Goal: Task Accomplishment & Management: Complete application form

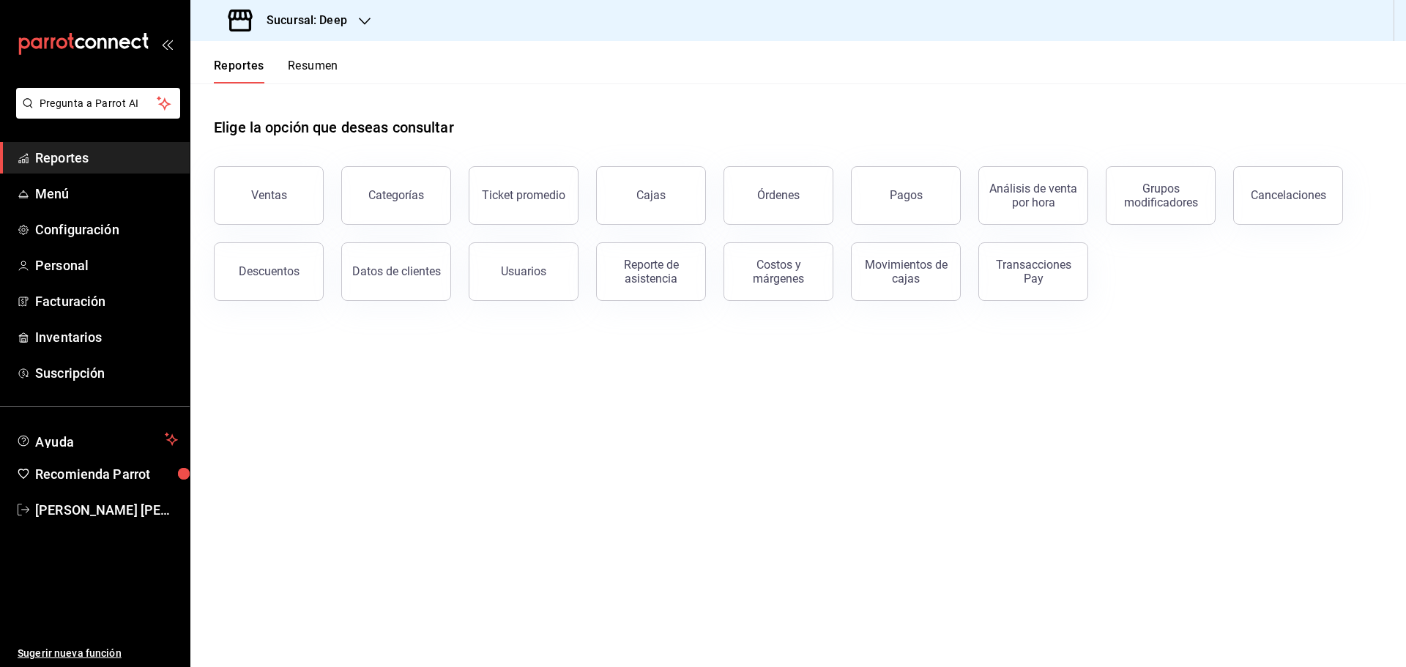
click at [105, 42] on icon "mailbox folders" at bounding box center [101, 43] width 9 height 11
click at [348, 18] on h3 "Sucursal: Abisal Seafoods (MTY)" at bounding box center [350, 21] width 190 height 18
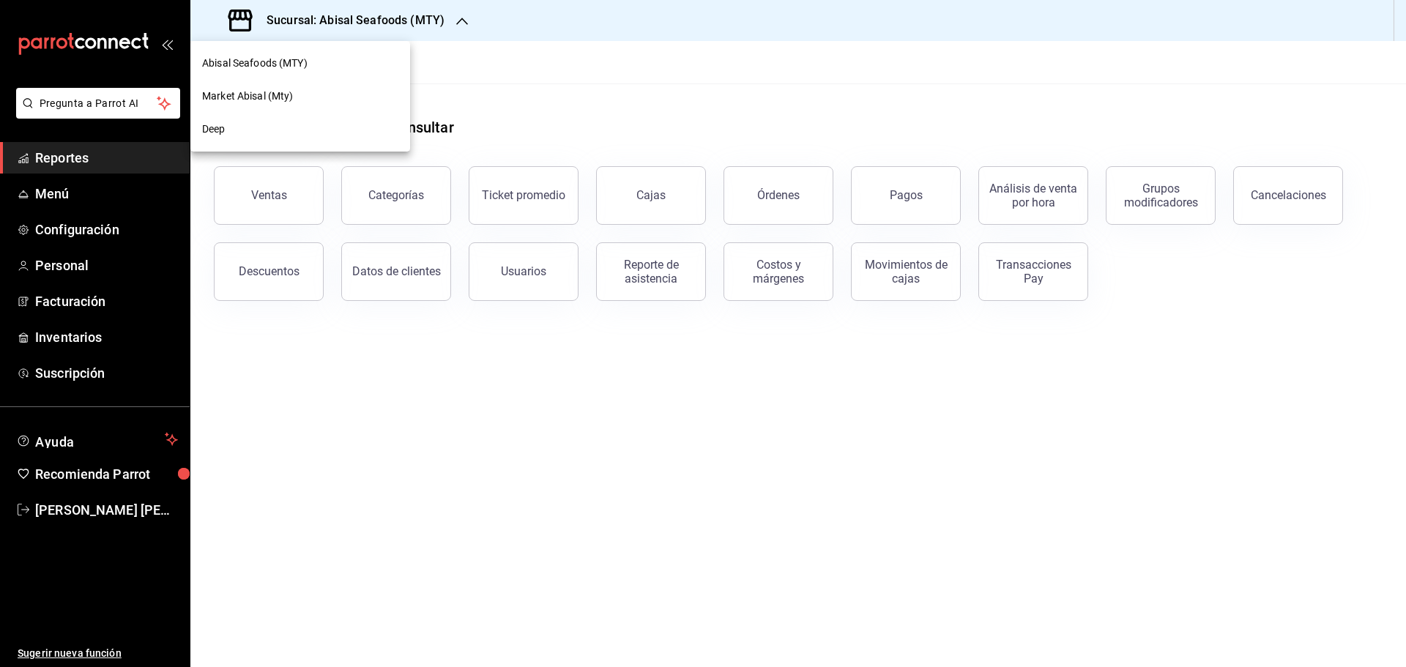
click at [273, 94] on span "Market Abisal (Mty)" at bounding box center [248, 96] width 92 height 15
click at [68, 267] on span "Personal" at bounding box center [106, 266] width 143 height 20
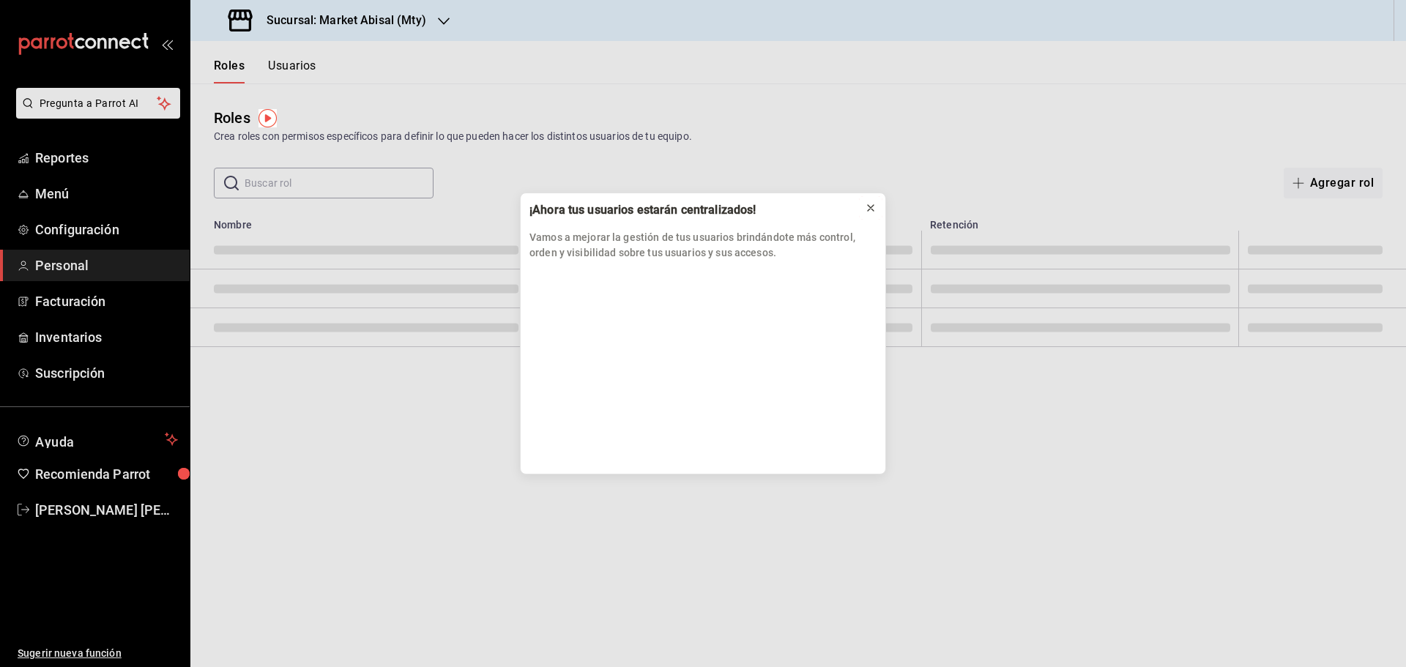
click at [866, 206] on icon at bounding box center [871, 208] width 12 height 12
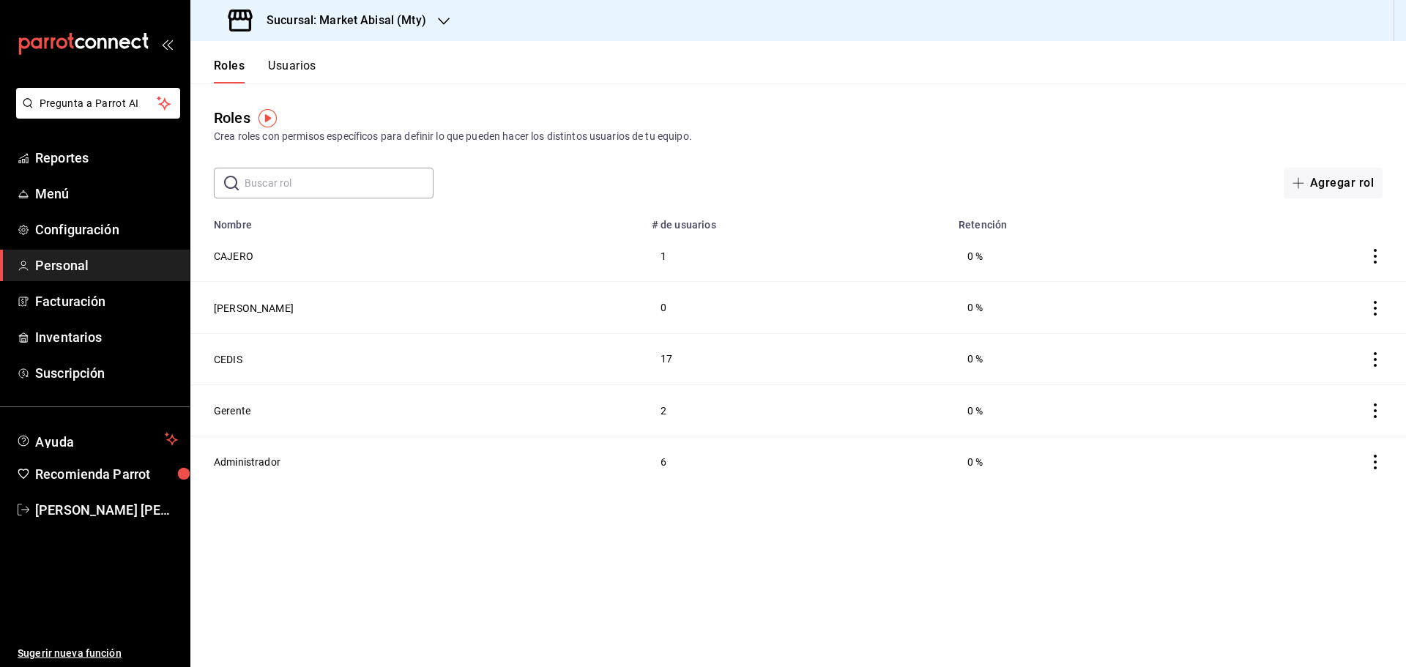
click at [300, 65] on button "Usuarios" at bounding box center [292, 71] width 48 height 25
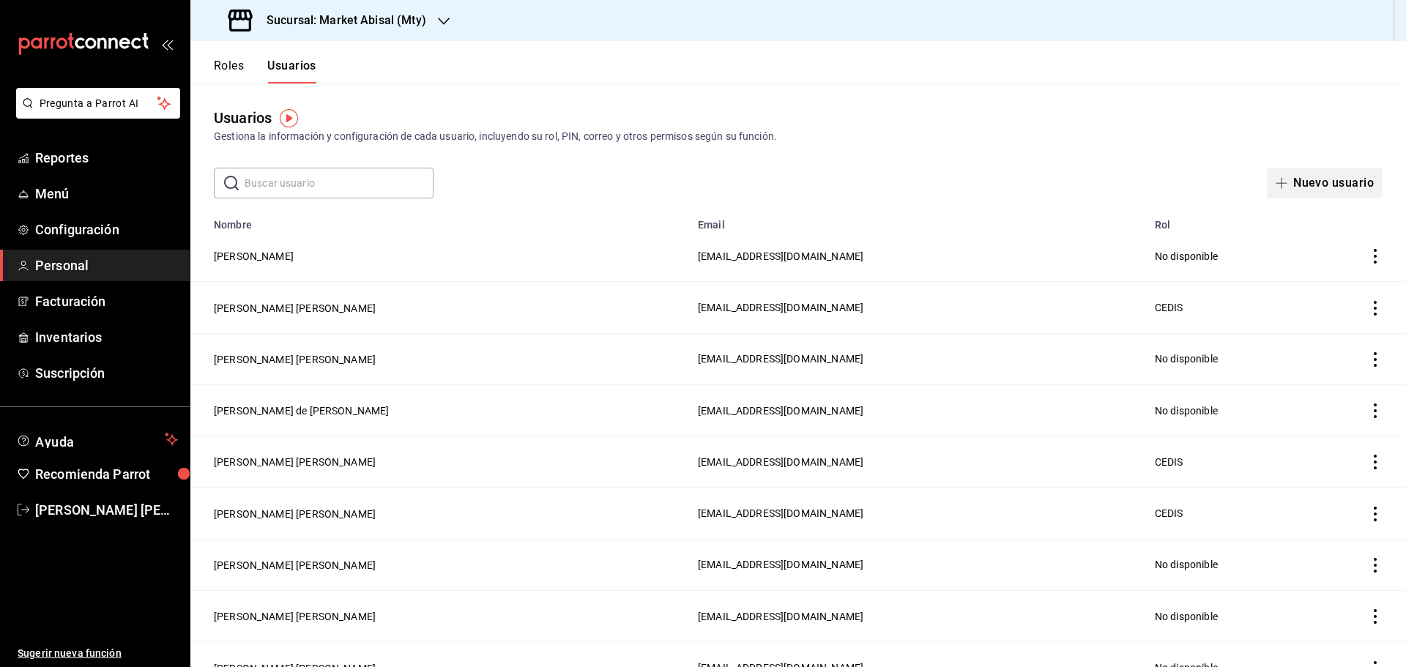
click at [1306, 178] on button "Nuevo usuario" at bounding box center [1325, 183] width 116 height 31
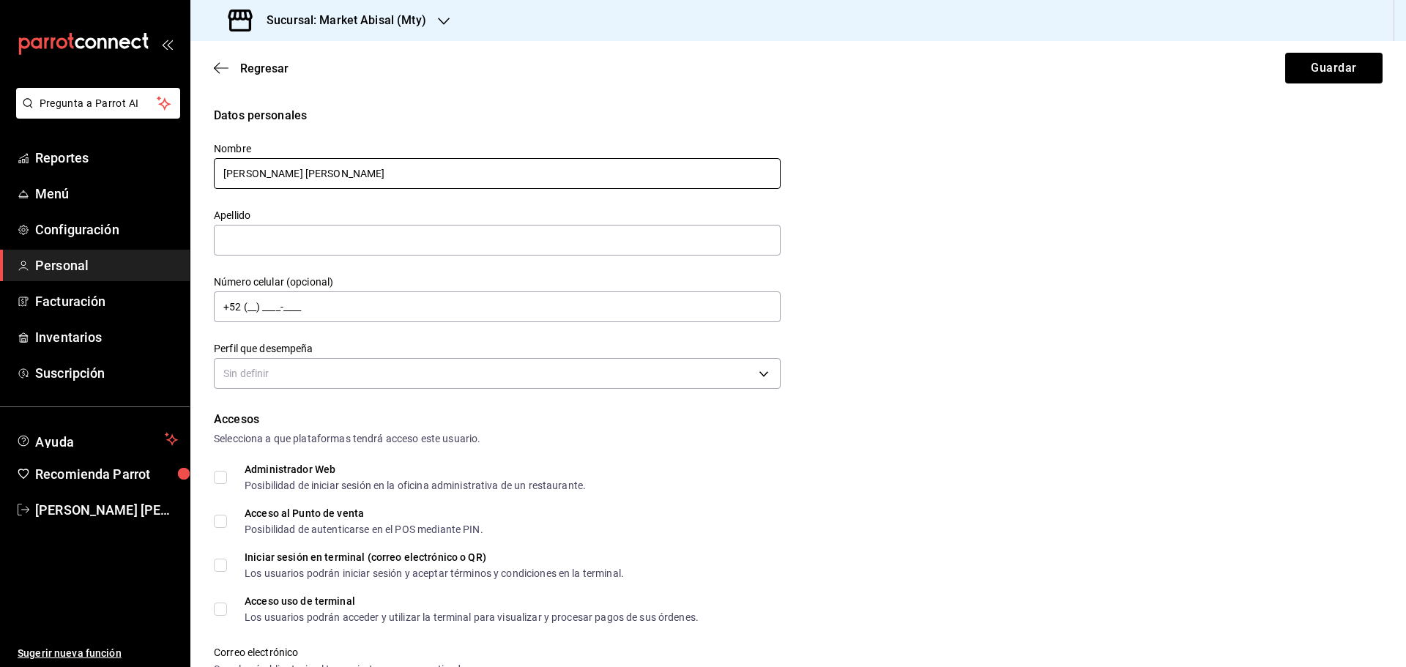
drag, startPoint x: 353, startPoint y: 187, endPoint x: 281, endPoint y: 180, distance: 72.1
click at [281, 180] on input "[PERSON_NAME] [PERSON_NAME]" at bounding box center [497, 173] width 567 height 31
type input "[PERSON_NAME] [PERSON_NAME]"
click at [333, 230] on input "text" at bounding box center [497, 240] width 567 height 31
paste input "[PERSON_NAME]"
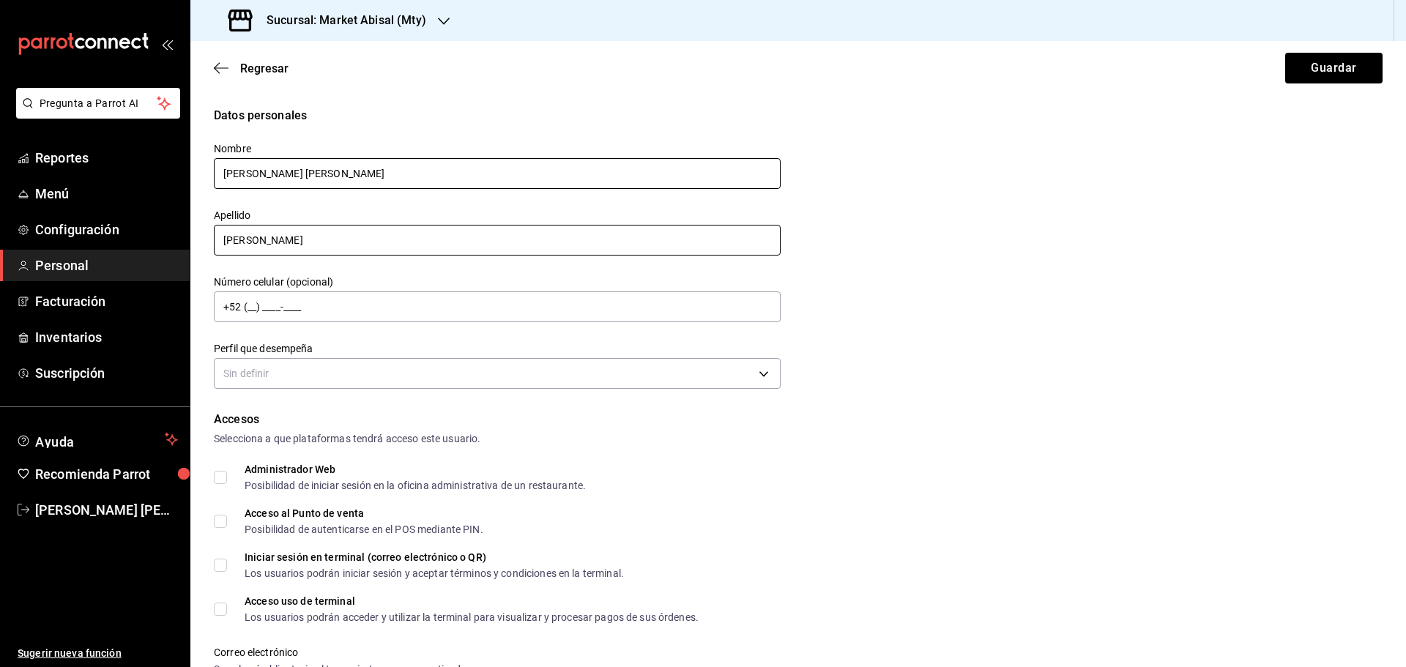
type input "[PERSON_NAME]"
drag, startPoint x: 406, startPoint y: 172, endPoint x: 282, endPoint y: 174, distance: 123.8
click at [282, 174] on input "[PERSON_NAME] [PERSON_NAME]" at bounding box center [497, 173] width 567 height 31
type input "[PERSON_NAME]"
click at [351, 374] on body "Pregunta a Parrot AI Reportes Menú Configuración Personal Facturación Inventari…" at bounding box center [703, 333] width 1406 height 667
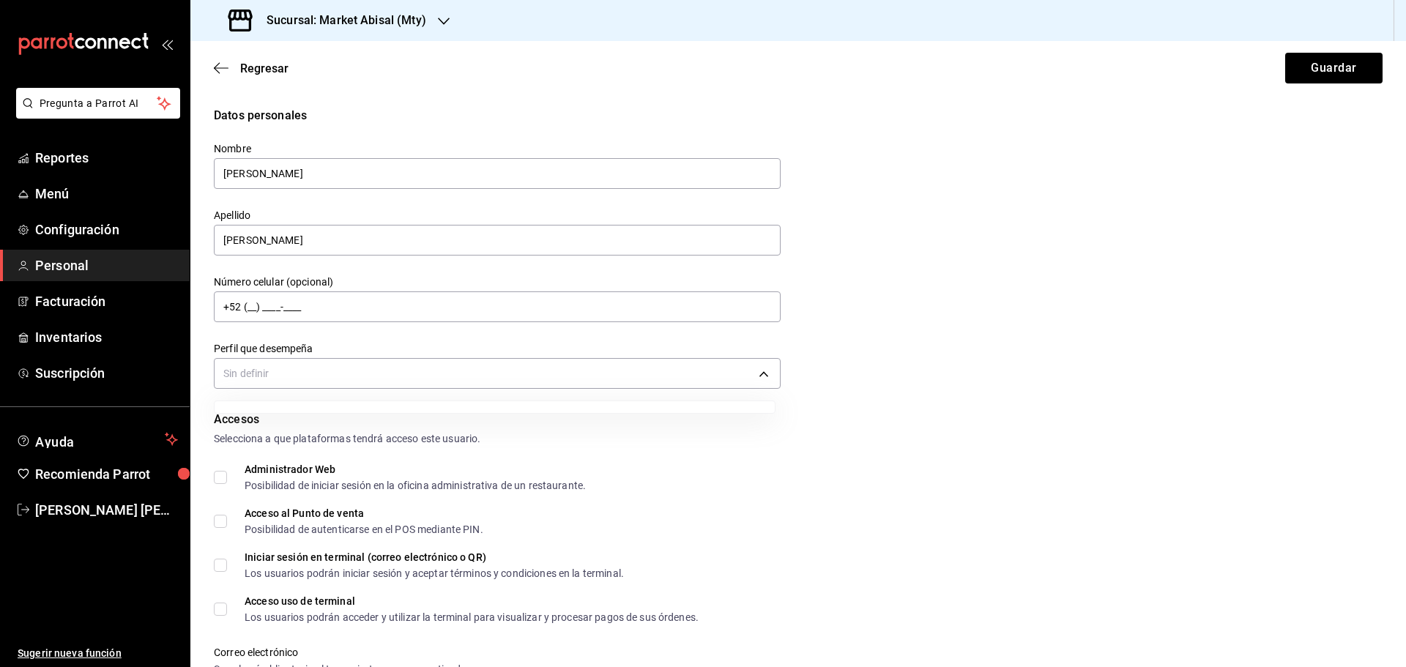
drag, startPoint x: 351, startPoint y: 374, endPoint x: 395, endPoint y: 373, distance: 44.7
click at [351, 374] on div at bounding box center [703, 333] width 1406 height 667
click at [402, 371] on body "Pregunta a Parrot AI Reportes Menú Configuración Personal Facturación Inventari…" at bounding box center [703, 333] width 1406 height 667
click at [873, 386] on div at bounding box center [703, 333] width 1406 height 667
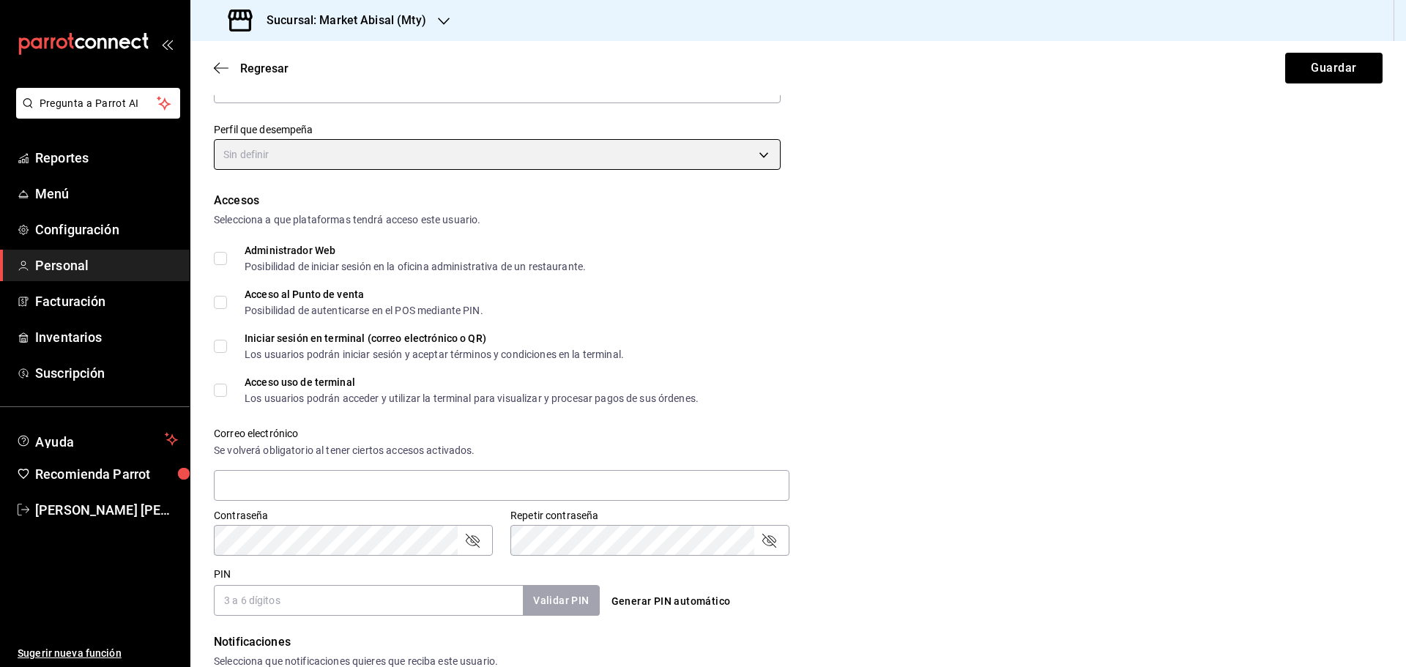
scroll to position [220, 0]
click at [278, 153] on body "Pregunta a Parrot AI Reportes Menú Configuración Personal Facturación Inventari…" at bounding box center [703, 333] width 1406 height 667
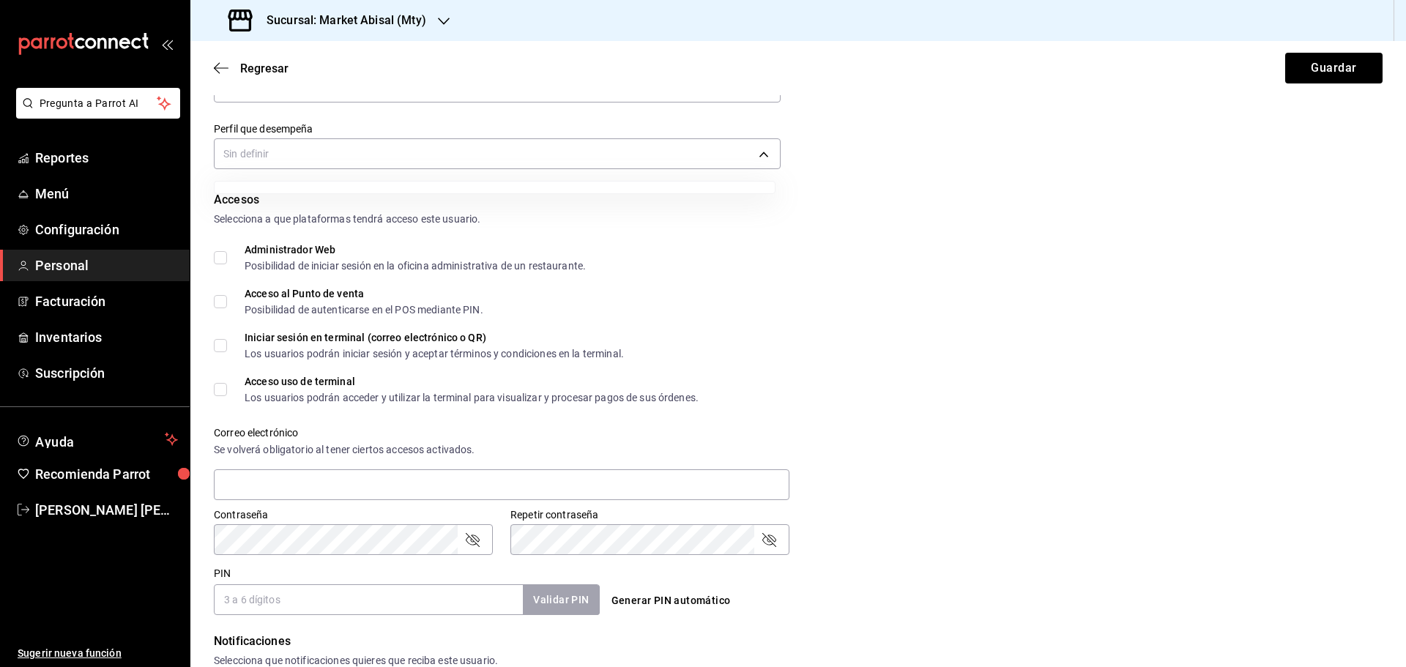
click at [264, 175] on div at bounding box center [703, 333] width 1406 height 667
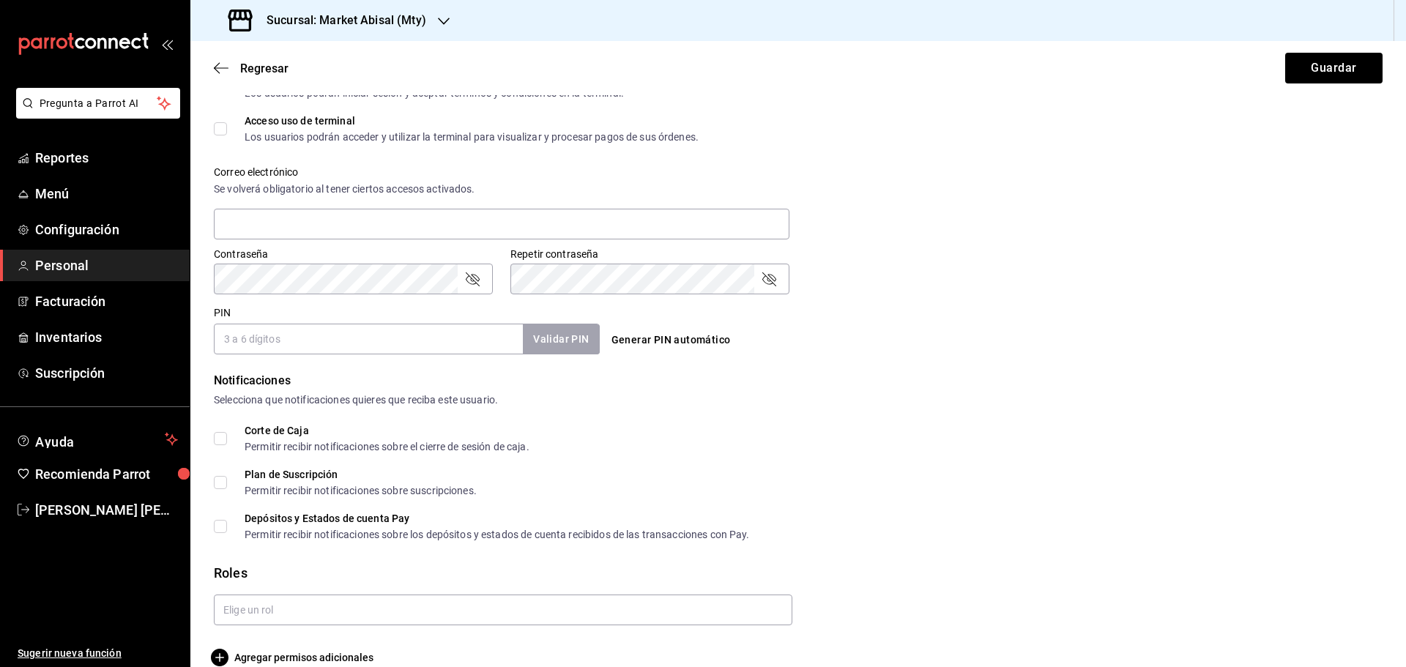
scroll to position [503, 0]
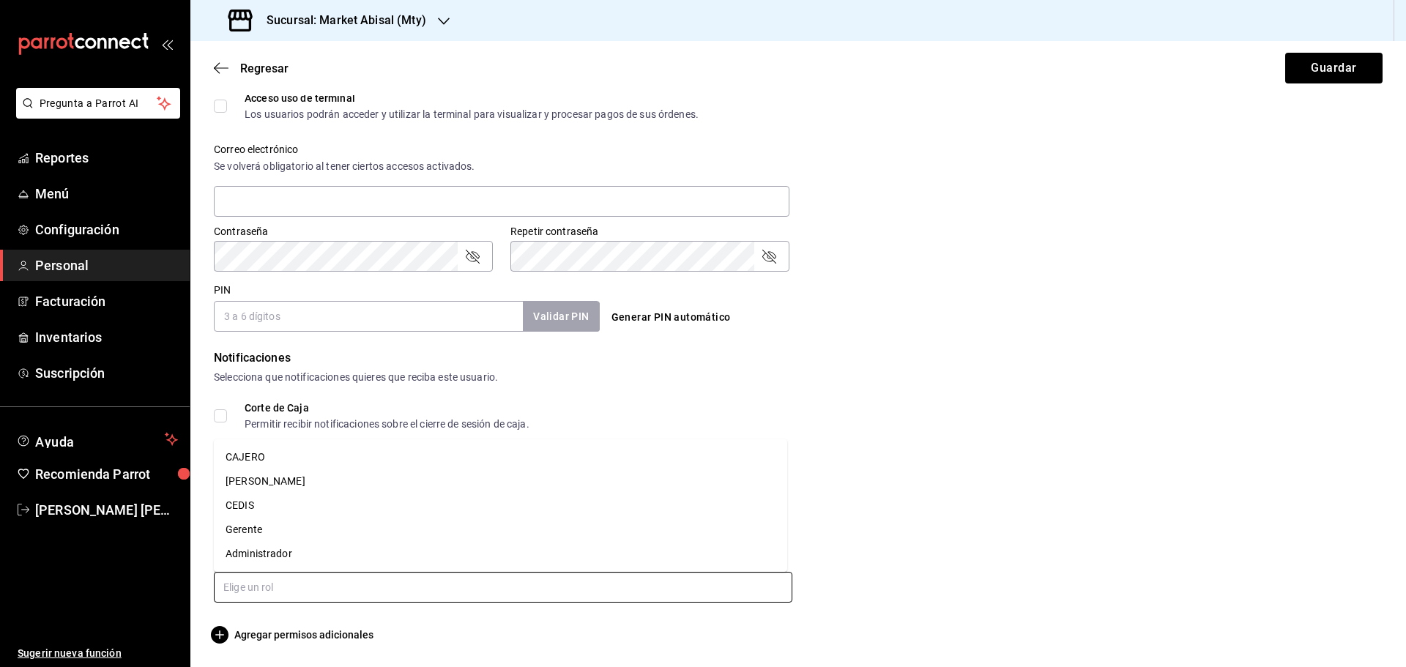
click at [337, 595] on input "text" at bounding box center [503, 587] width 578 height 31
click at [254, 502] on li "CEDIS" at bounding box center [500, 506] width 573 height 24
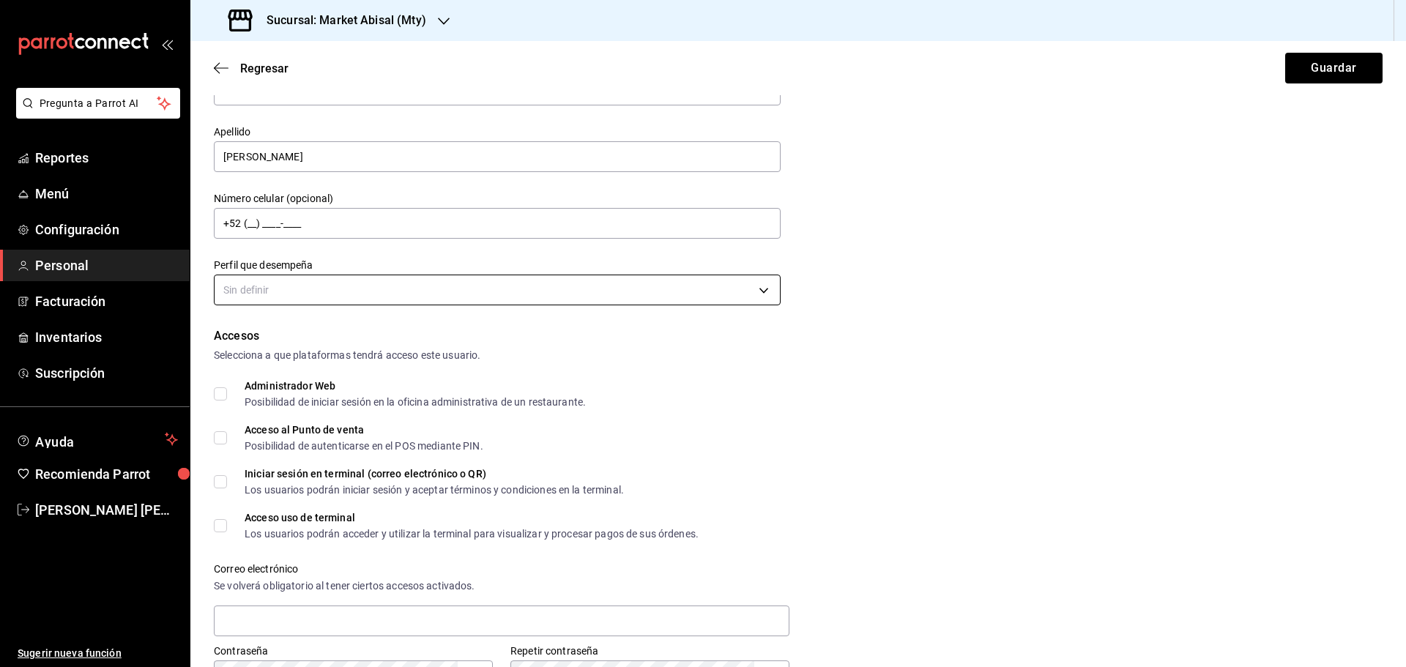
scroll to position [64, 0]
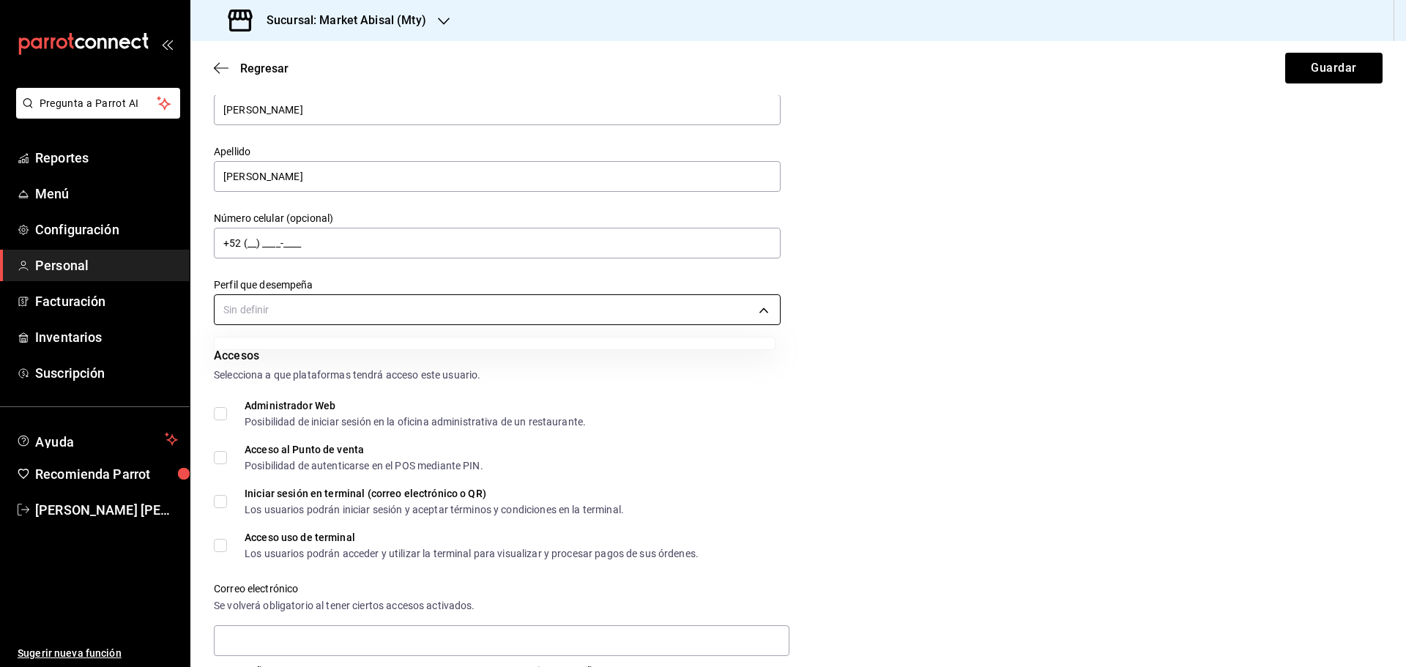
click at [308, 314] on body "Pregunta a Parrot AI Reportes Menú Configuración Personal Facturación Inventari…" at bounding box center [703, 333] width 1406 height 667
click at [314, 343] on ul at bounding box center [495, 344] width 560 height 12
click at [937, 431] on div at bounding box center [703, 333] width 1406 height 667
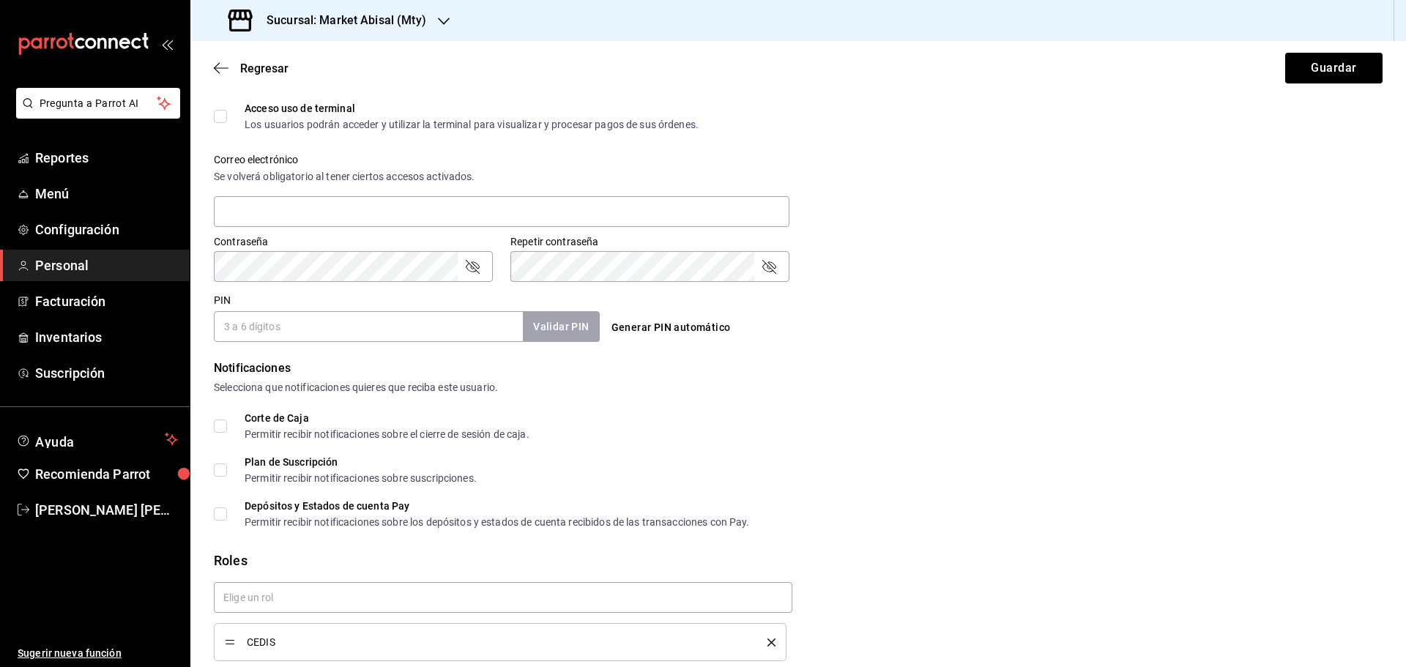
scroll to position [513, 0]
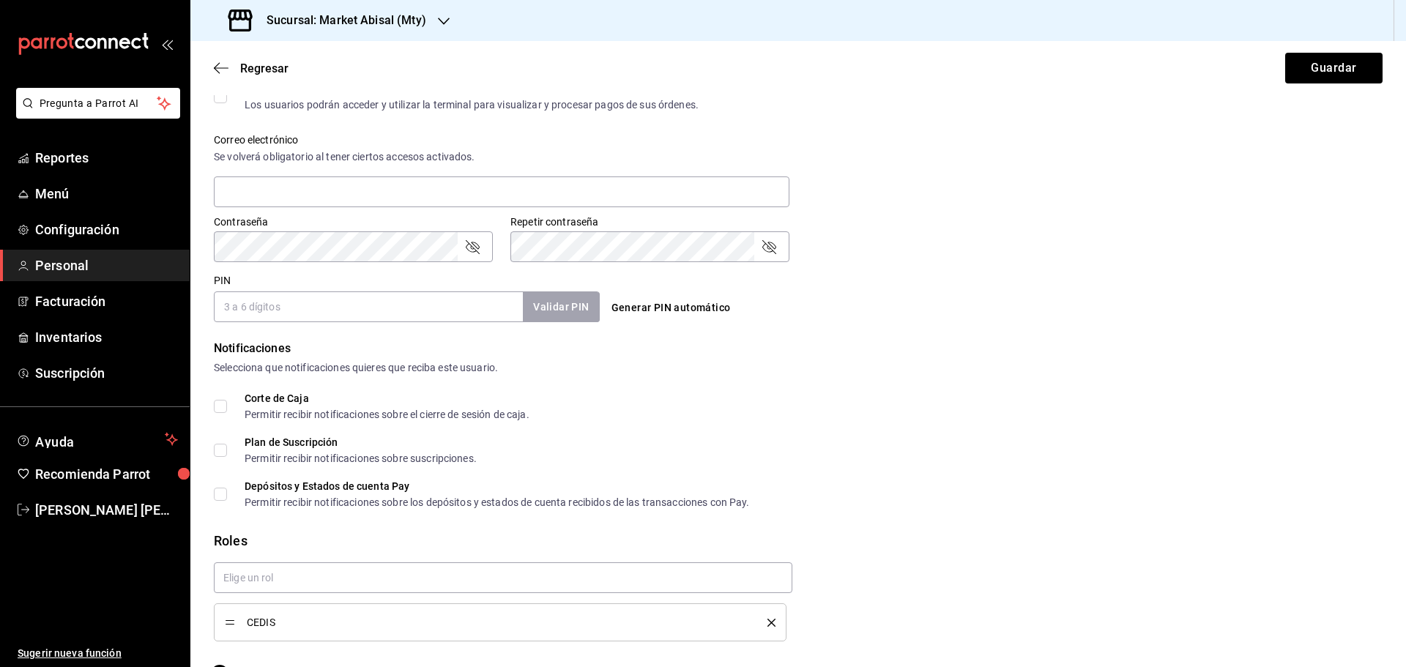
click at [332, 290] on div "PIN Validar PIN ​" at bounding box center [407, 298] width 386 height 48
click at [334, 299] on input "PIN" at bounding box center [368, 306] width 309 height 31
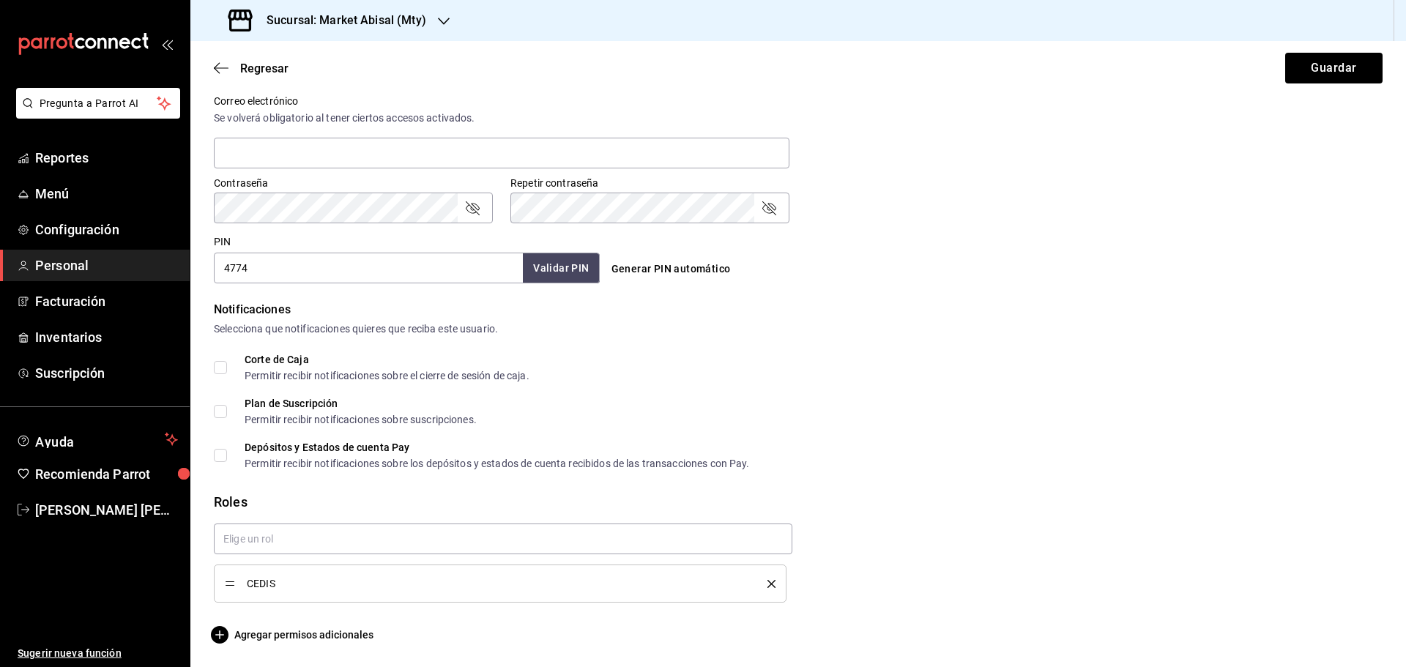
type input "4774"
click at [540, 267] on button "Validar PIN" at bounding box center [560, 268] width 78 height 31
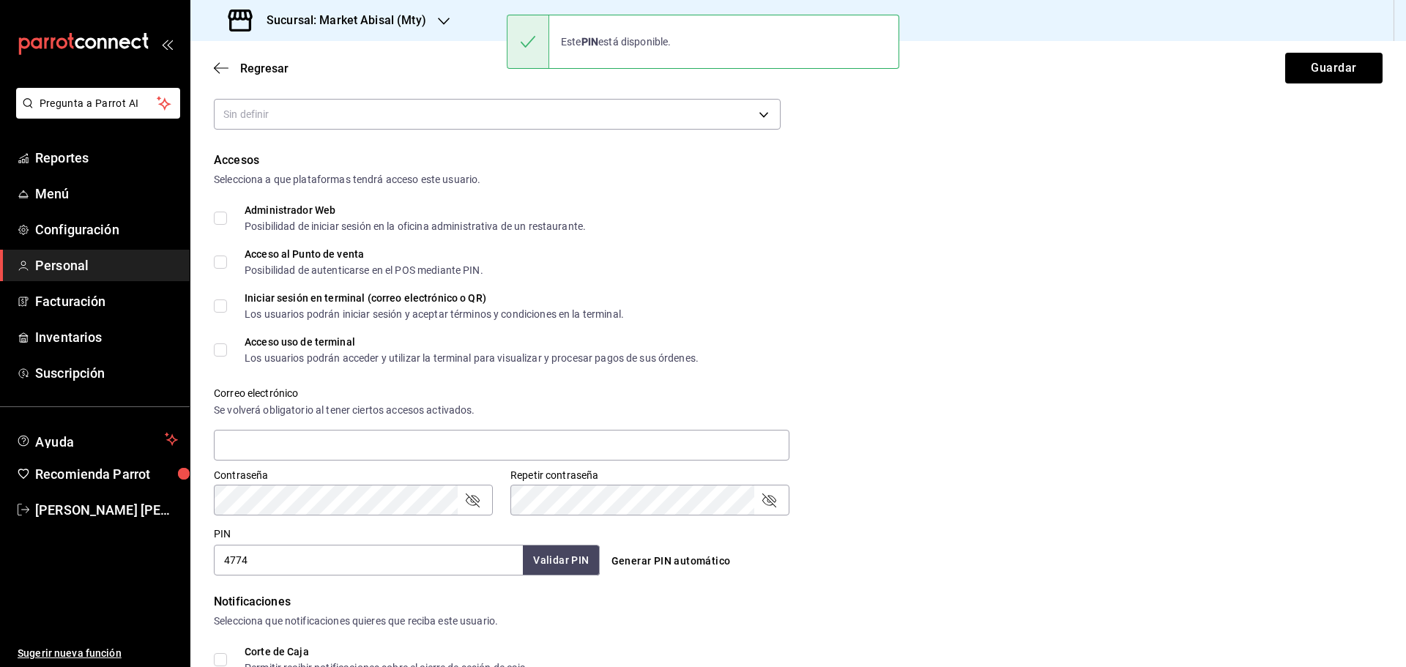
scroll to position [258, 0]
click at [1328, 75] on button "Guardar" at bounding box center [1333, 68] width 97 height 31
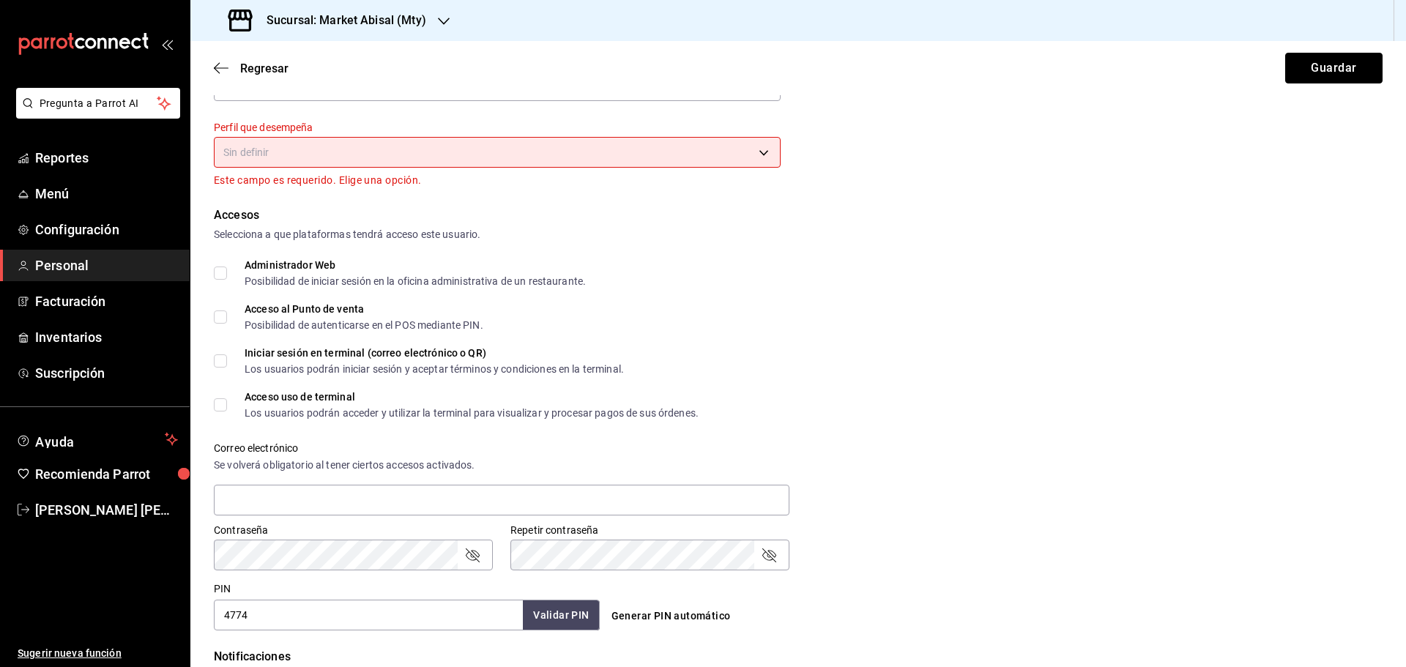
scroll to position [185, 0]
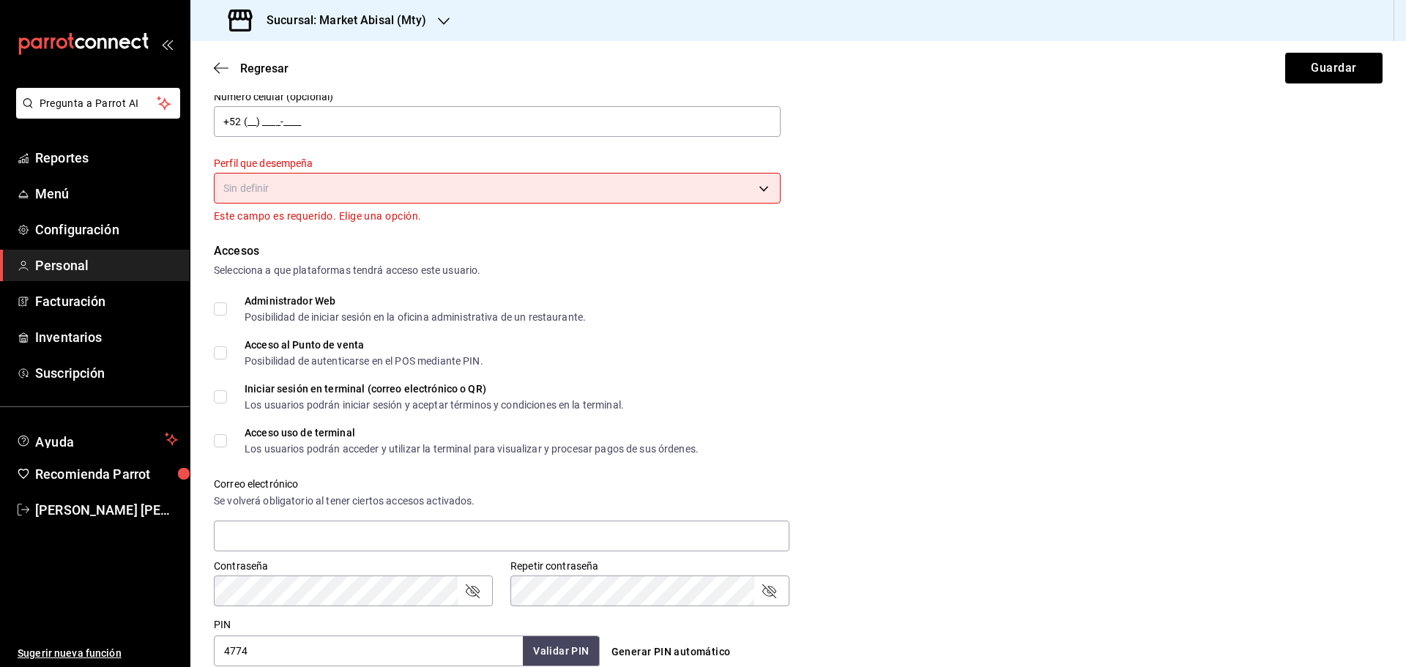
click at [455, 186] on body "Pregunta a Parrot AI Reportes Menú Configuración Personal Facturación Inventari…" at bounding box center [703, 333] width 1406 height 667
click at [440, 223] on ul at bounding box center [495, 222] width 560 height 12
click at [950, 290] on div at bounding box center [703, 333] width 1406 height 667
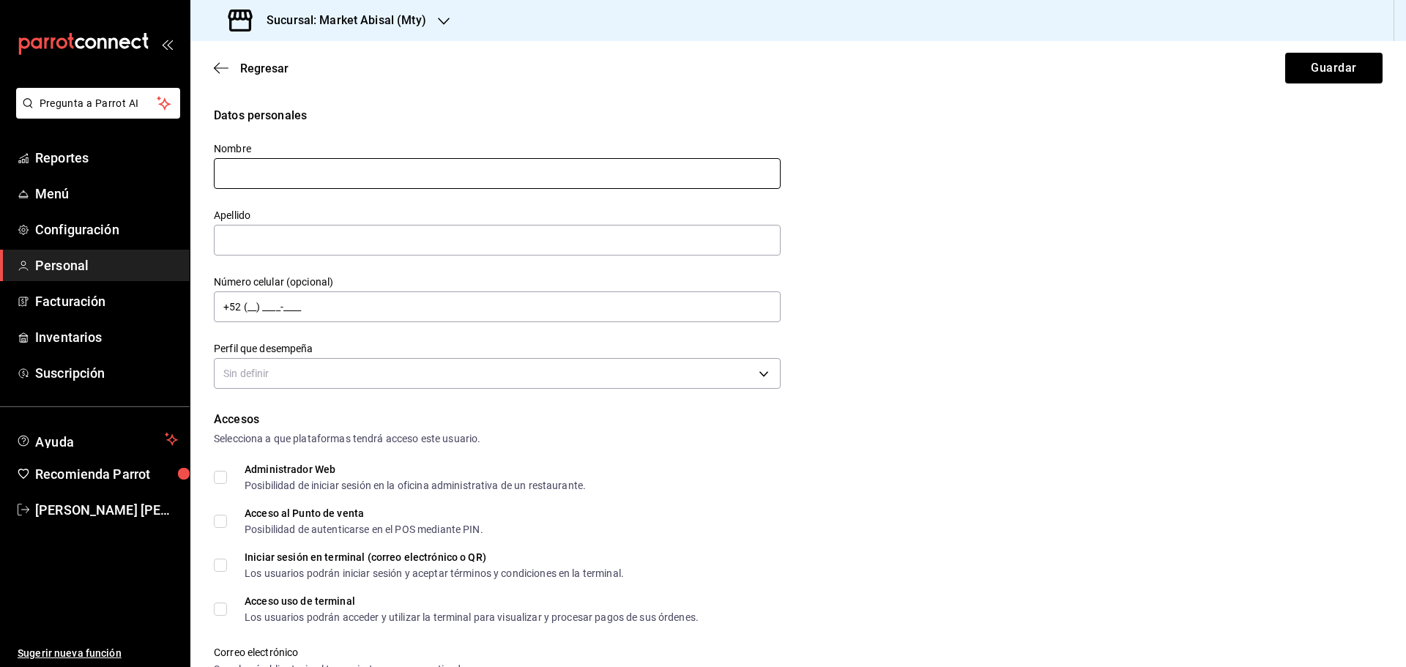
click at [298, 166] on input "text" at bounding box center [497, 173] width 567 height 31
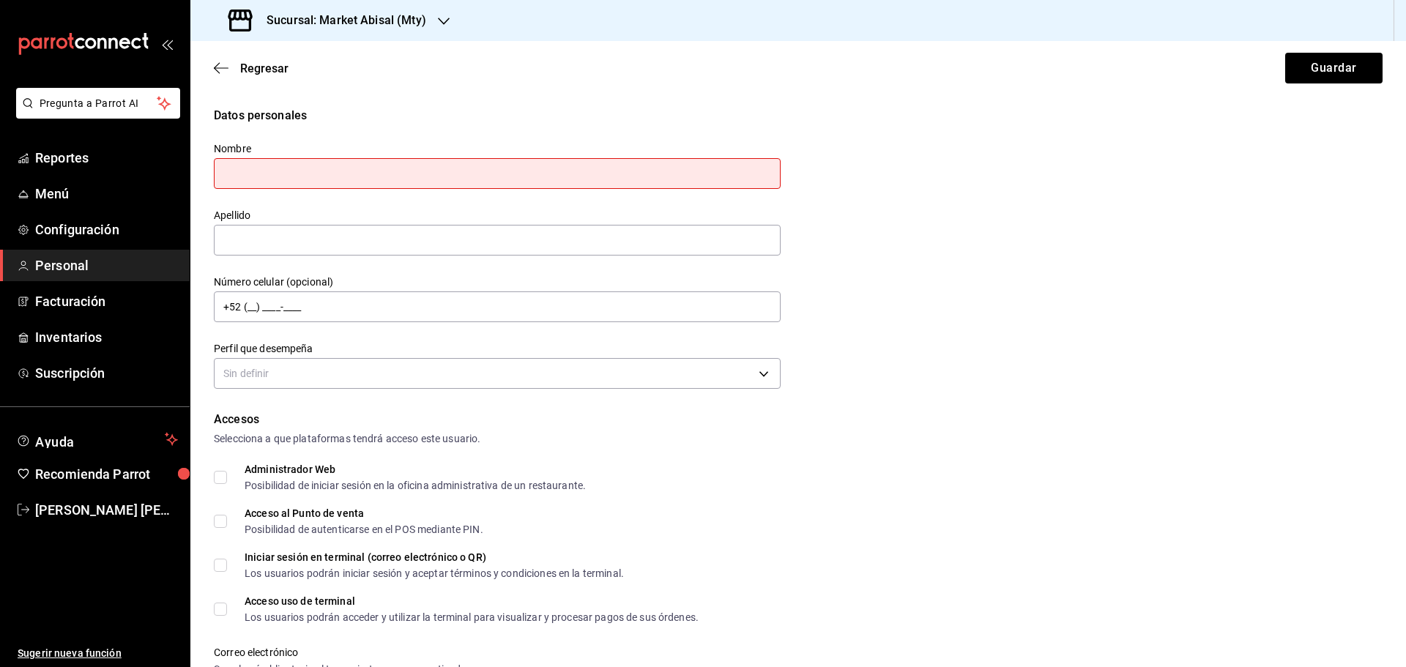
click at [96, 40] on icon "mailbox folders" at bounding box center [84, 44] width 132 height 22
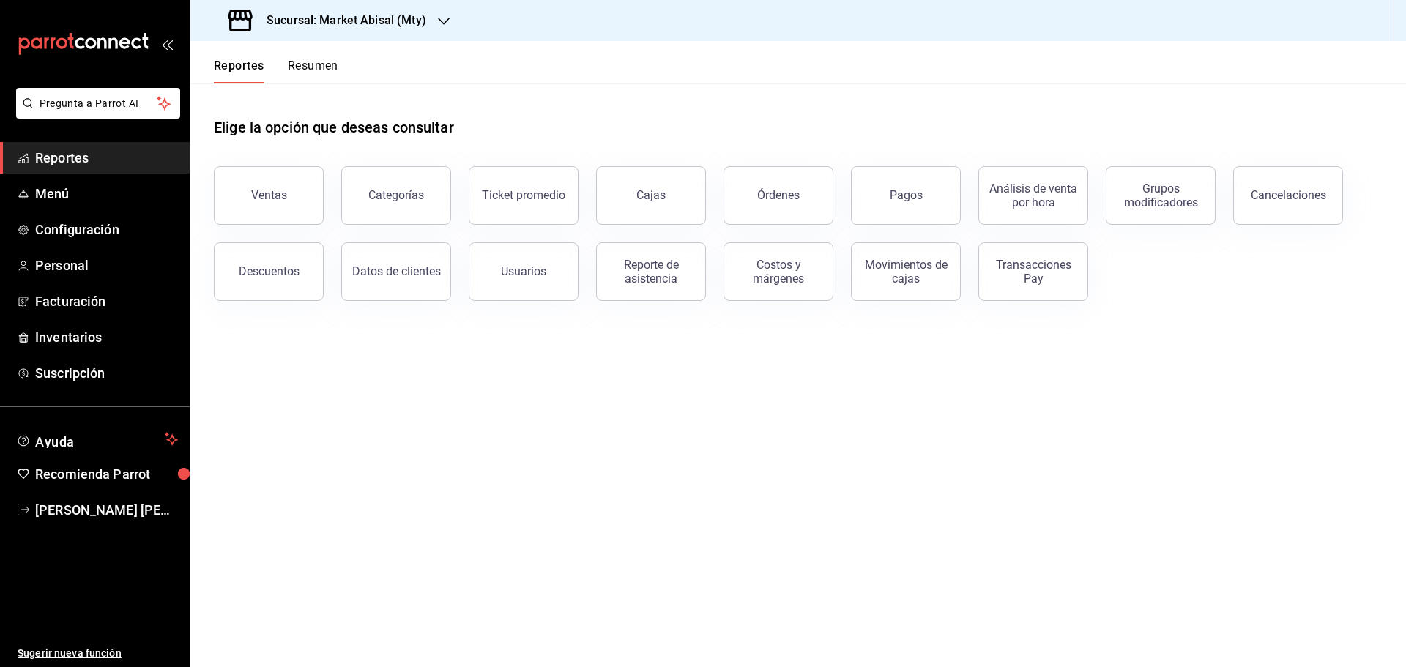
click at [365, 26] on h3 "Sucursal: Market Abisal (Mty)" at bounding box center [340, 21] width 171 height 18
click at [284, 97] on span "Market Abisal (Mty)" at bounding box center [248, 96] width 92 height 15
click at [72, 268] on span "Personal" at bounding box center [106, 266] width 143 height 20
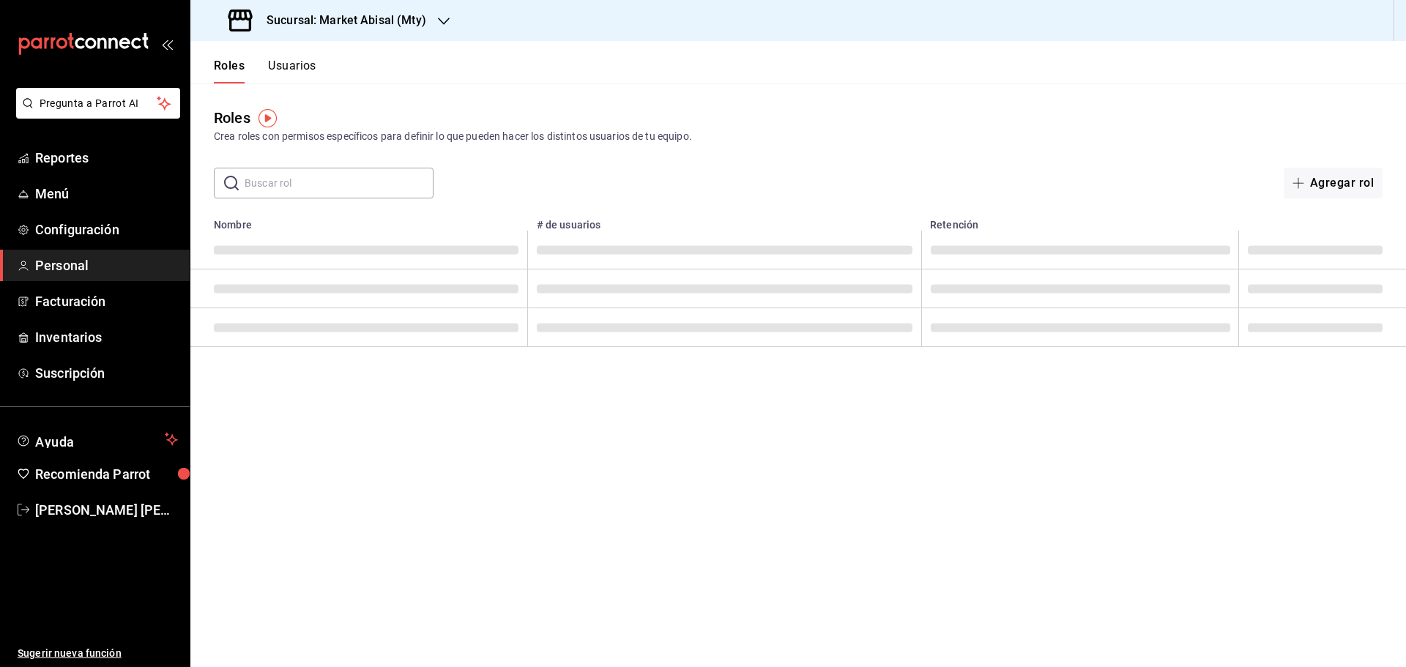
click at [874, 212] on th "# de usuarios" at bounding box center [725, 220] width 394 height 21
click at [307, 69] on button "Usuarios" at bounding box center [292, 71] width 48 height 25
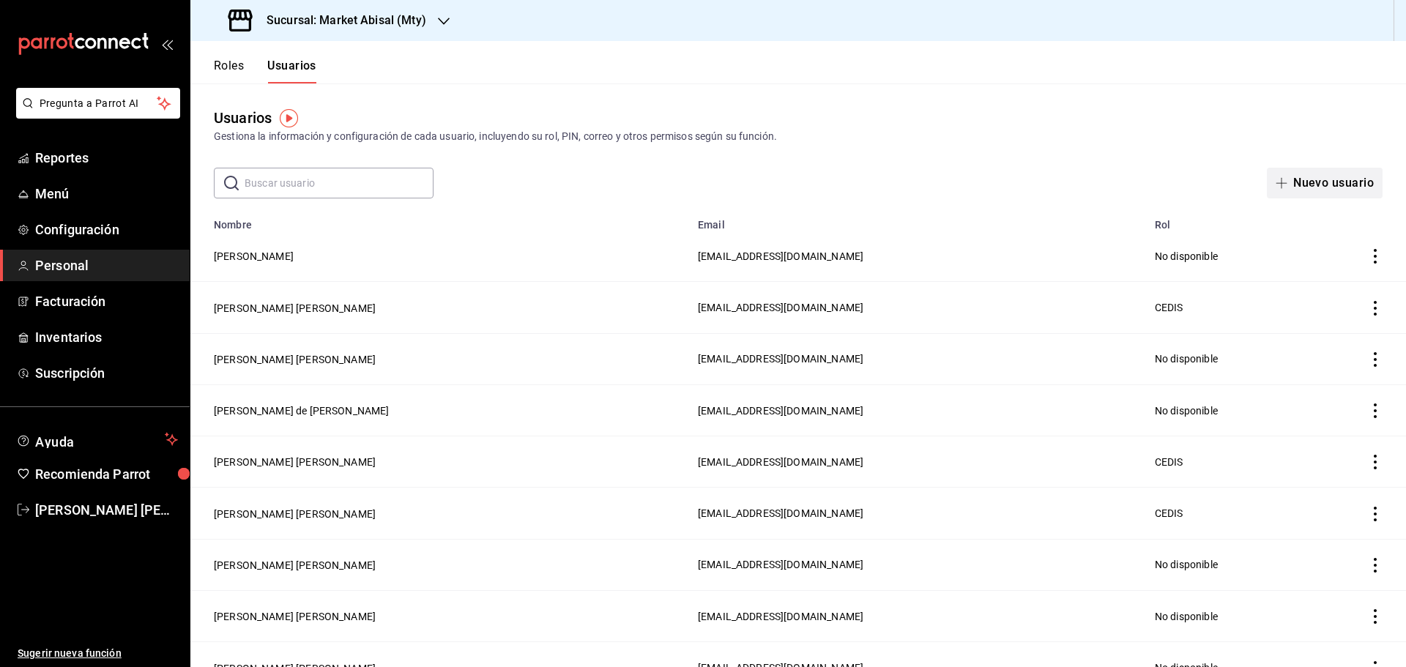
click at [1295, 178] on button "Nuevo usuario" at bounding box center [1325, 183] width 116 height 31
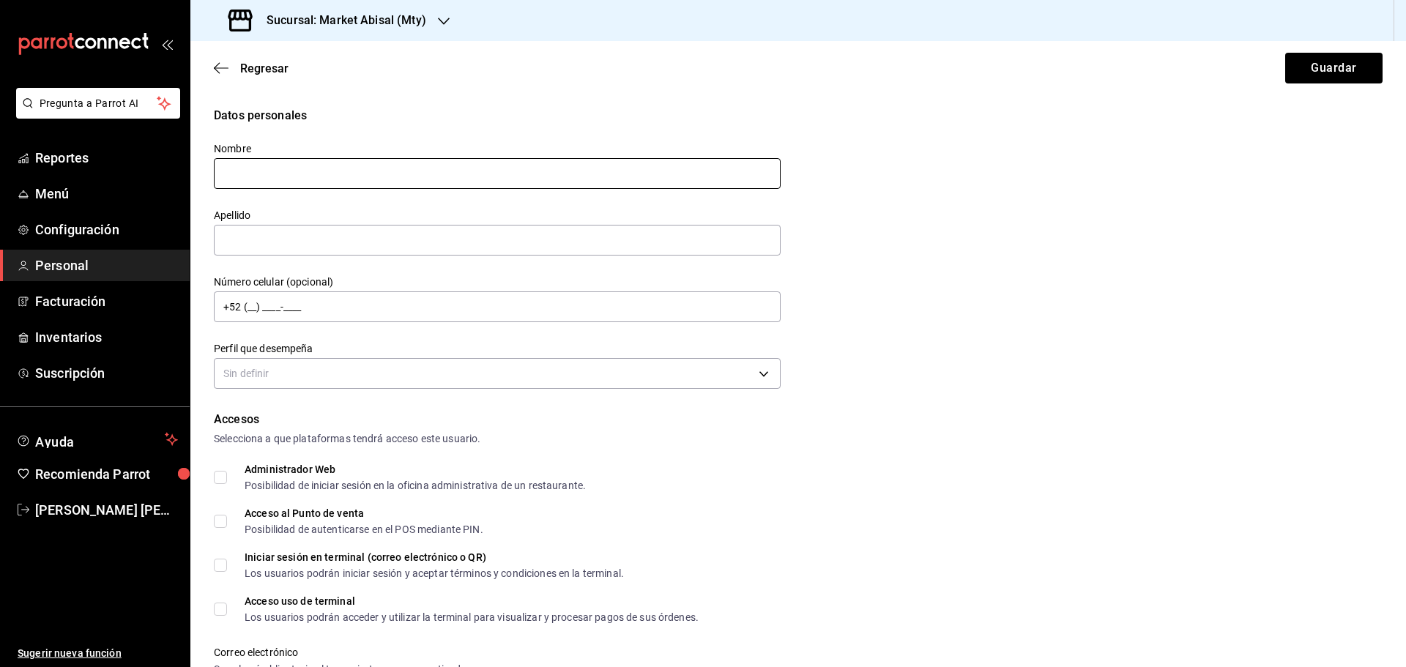
click at [383, 171] on input "text" at bounding box center [497, 173] width 567 height 31
type input "[PERSON_NAME]"
click at [335, 246] on input "text" at bounding box center [497, 240] width 567 height 31
type input "G"
type input "[PERSON_NAME]"
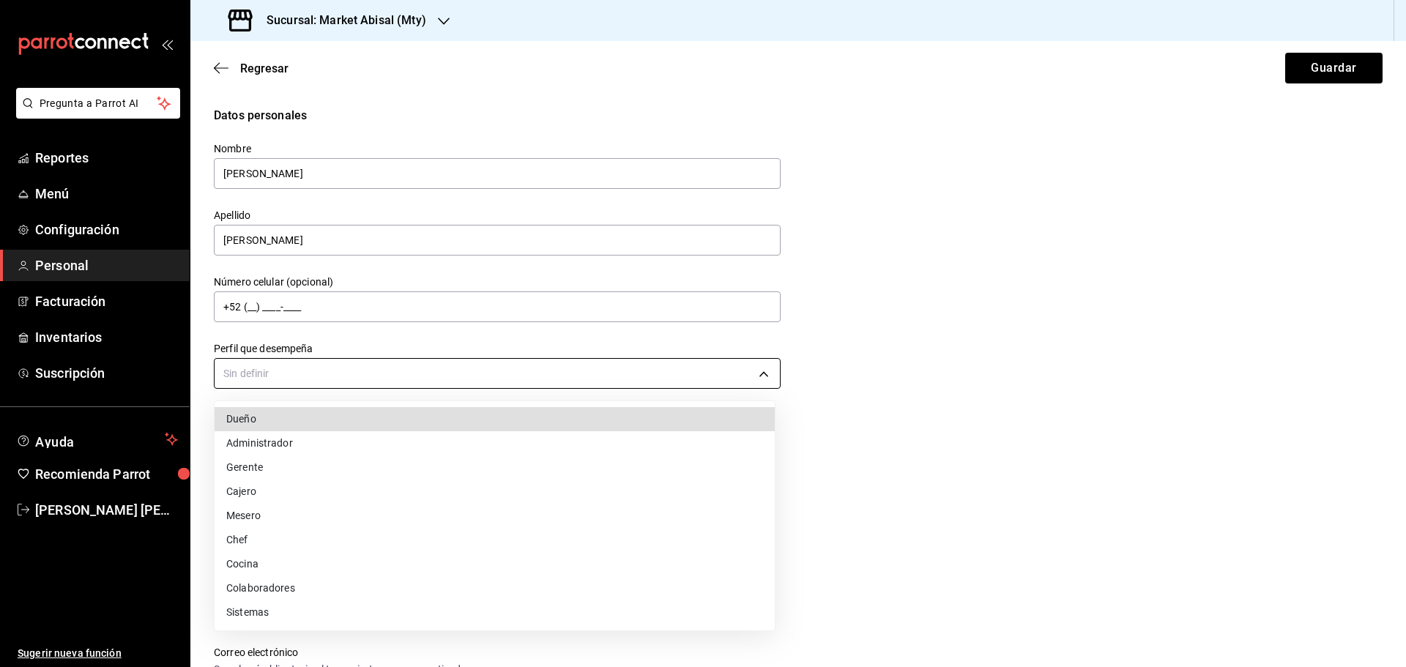
click at [351, 361] on body "Pregunta a Parrot AI Reportes Menú Configuración Personal Facturación Inventari…" at bounding box center [703, 333] width 1406 height 667
click at [288, 591] on li "Colaboradores" at bounding box center [495, 588] width 560 height 24
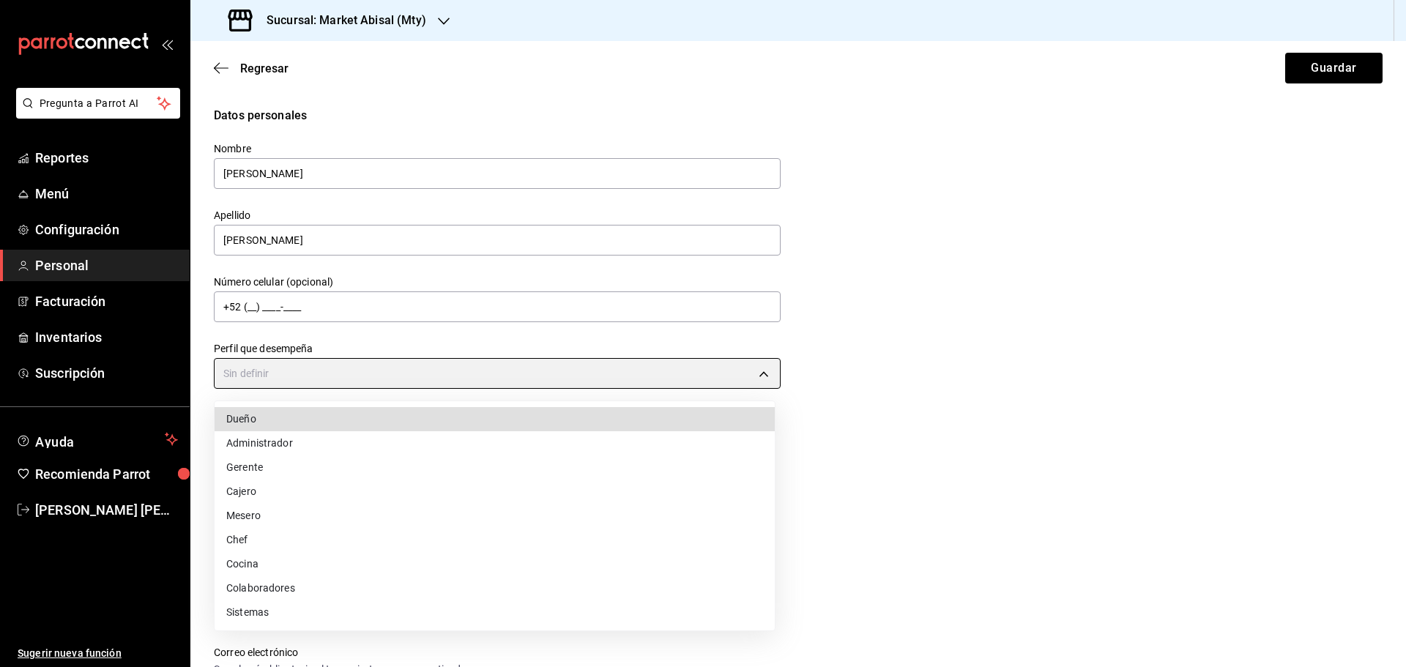
type input "STAFF"
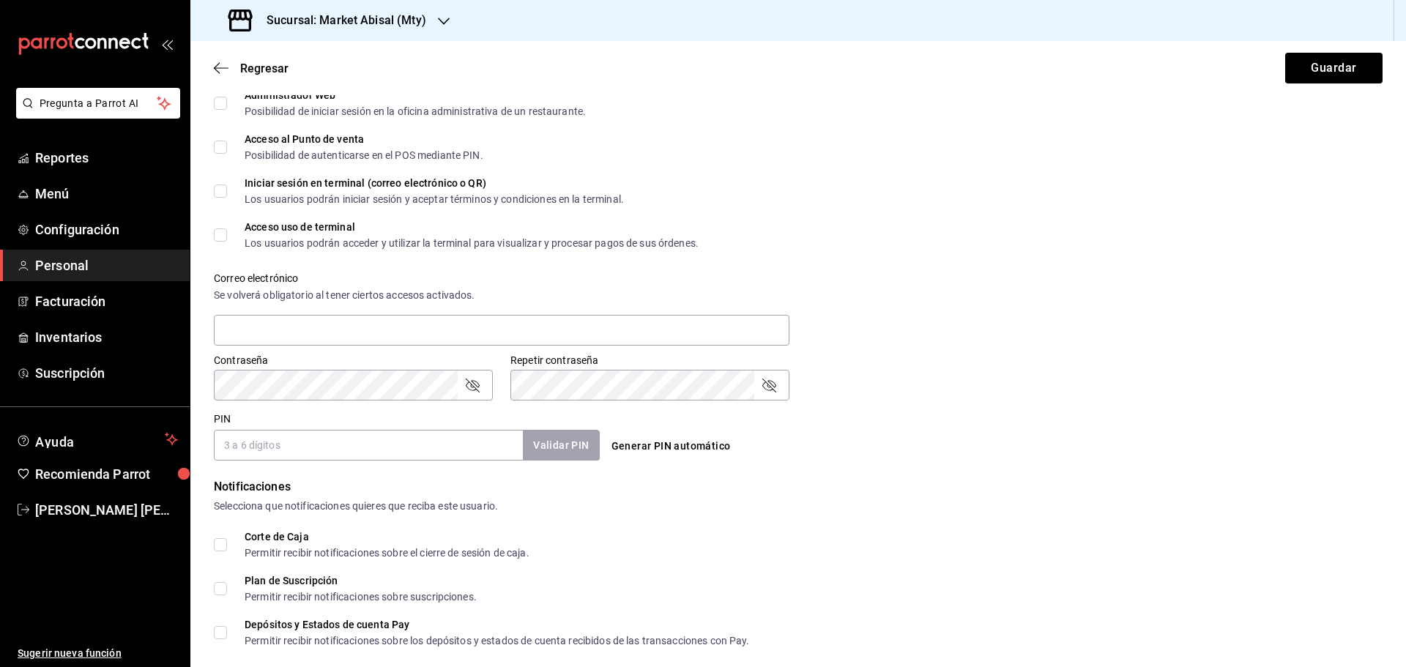
scroll to position [503, 0]
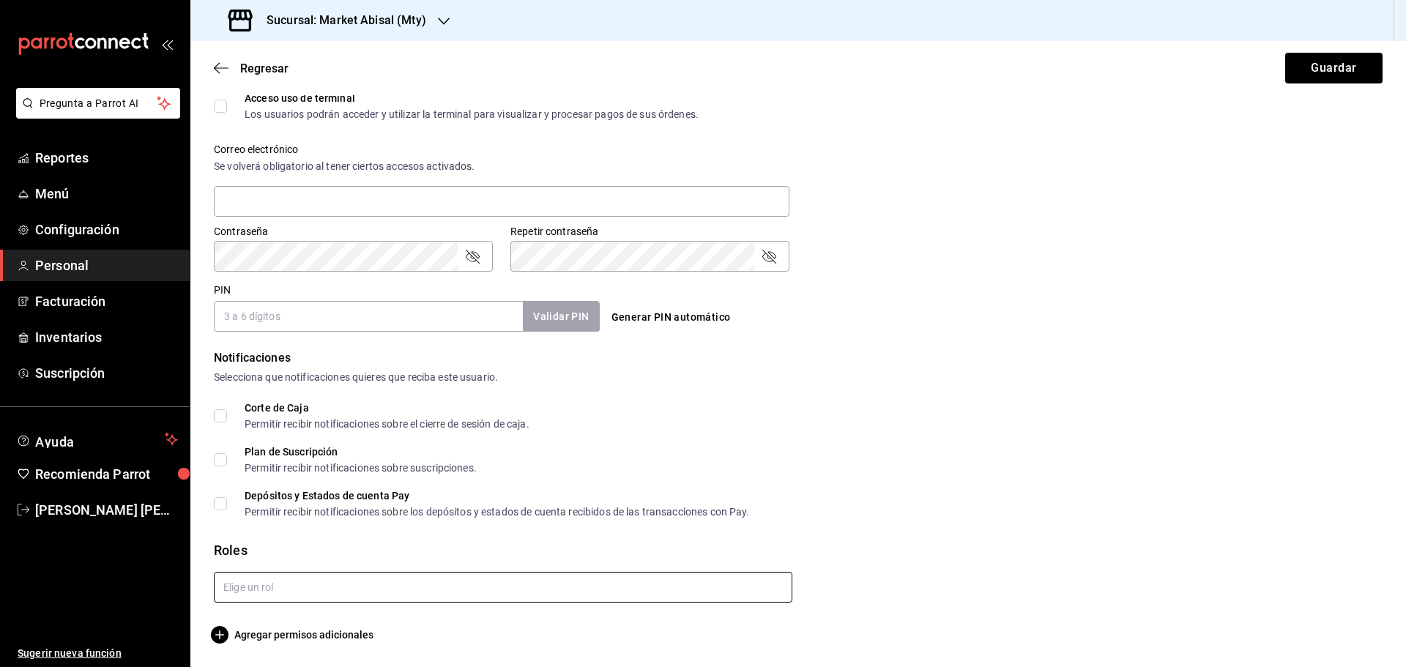
click at [373, 586] on input "text" at bounding box center [503, 587] width 578 height 31
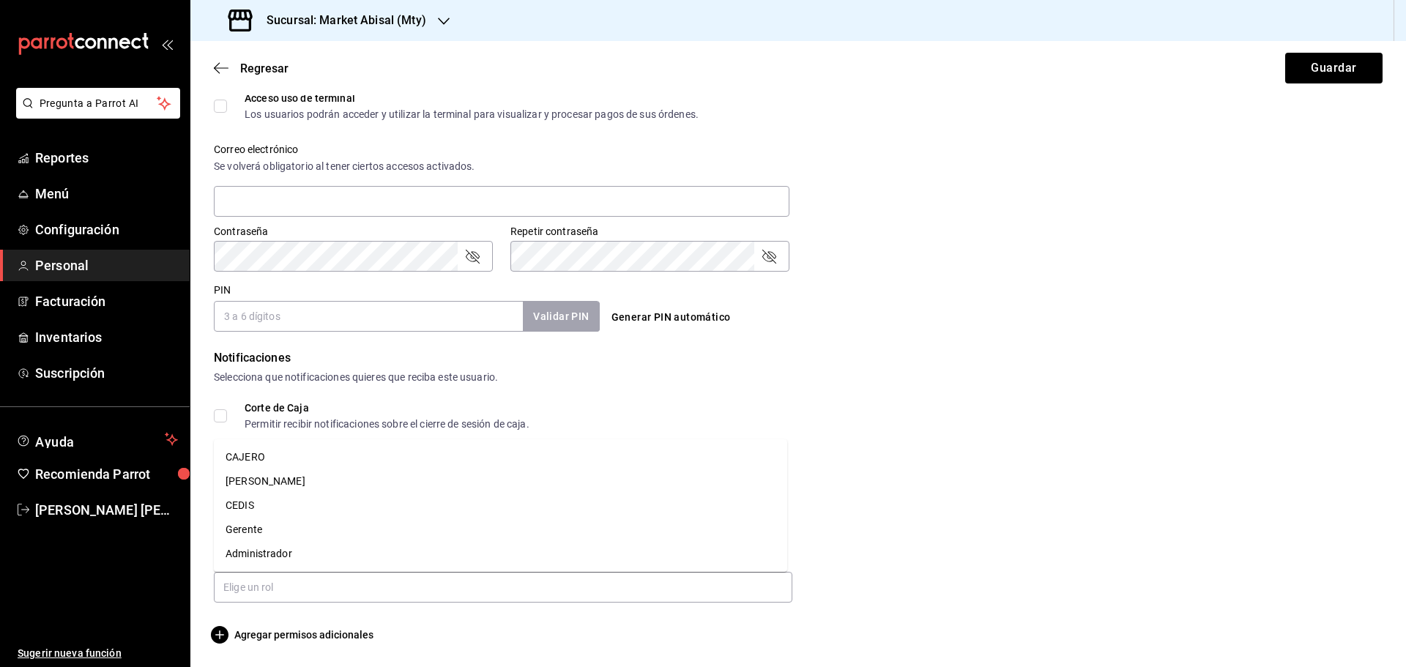
click at [324, 313] on input "PIN" at bounding box center [368, 316] width 309 height 31
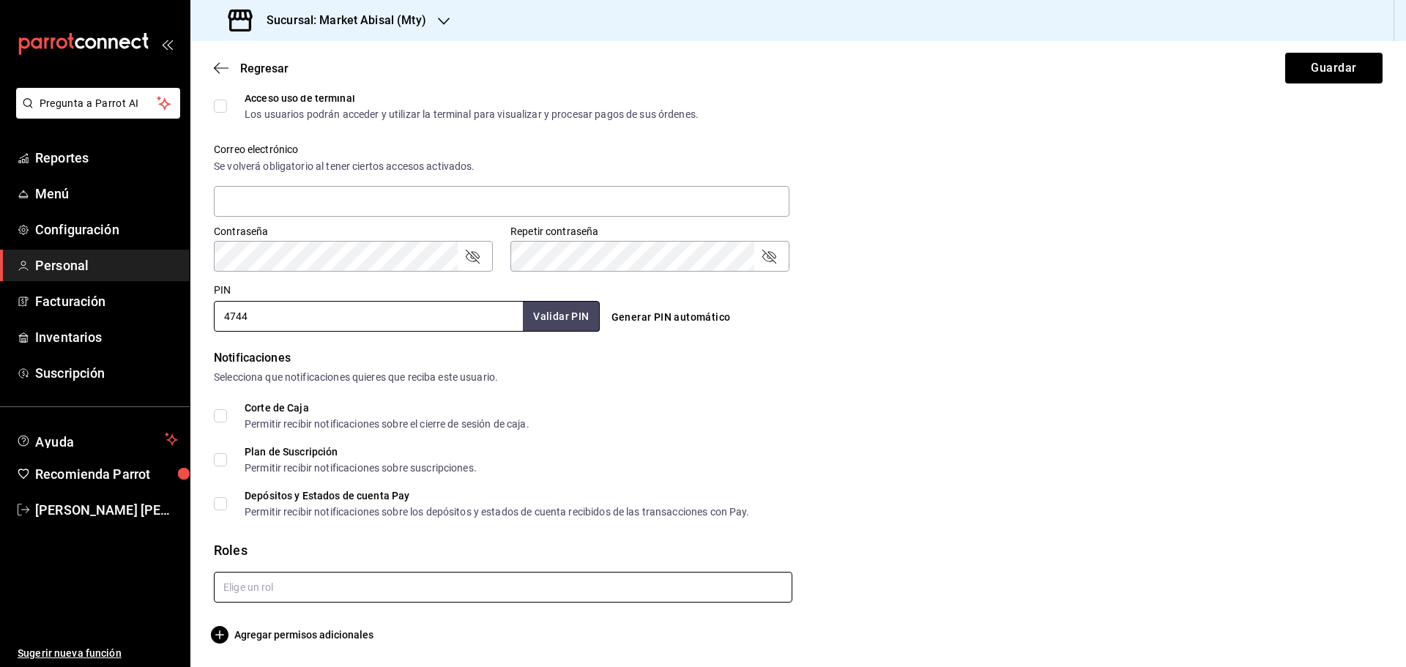
type input "4744"
click at [333, 591] on input "text" at bounding box center [503, 587] width 578 height 31
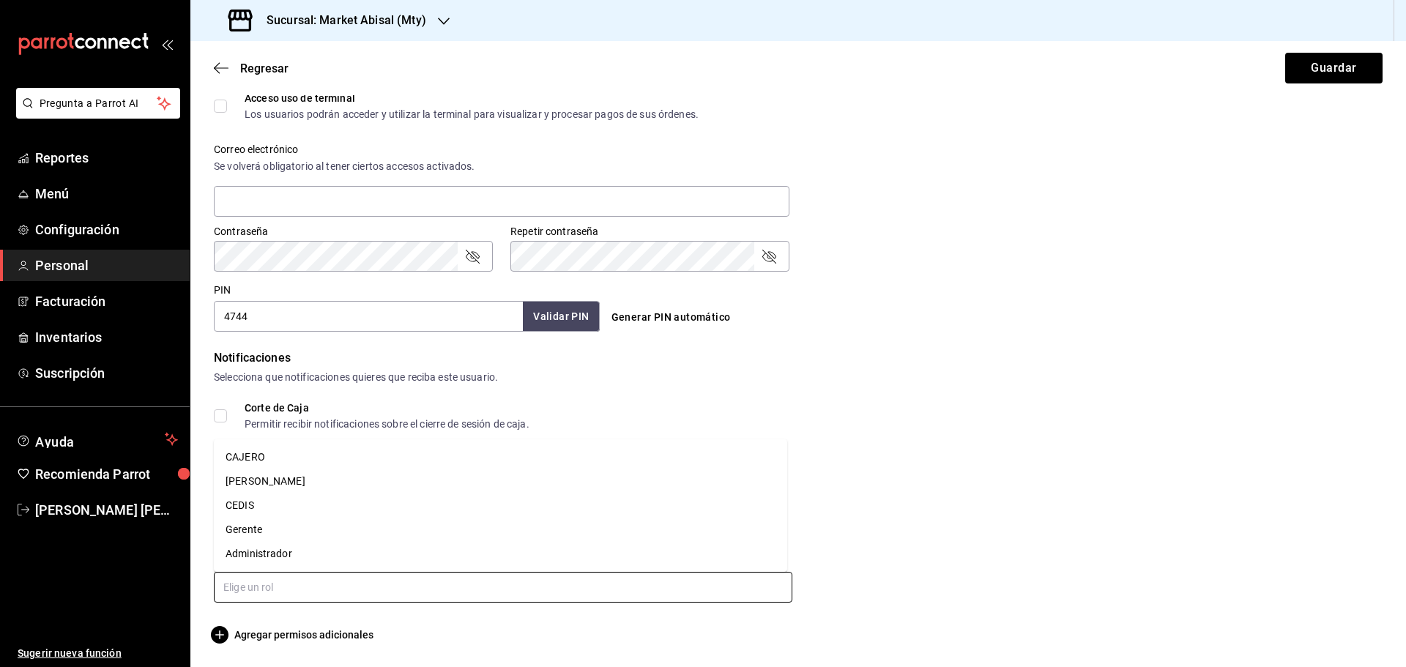
click at [278, 499] on li "CEDIS" at bounding box center [500, 506] width 573 height 24
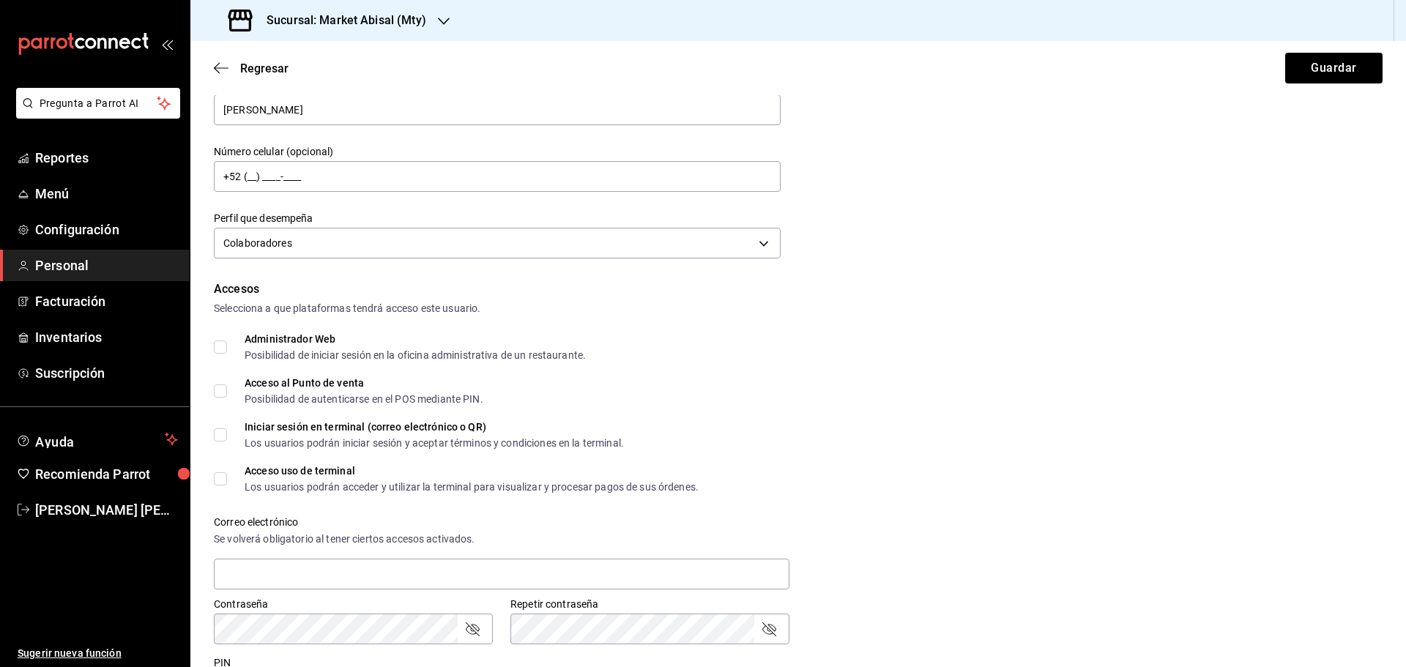
scroll to position [112, 0]
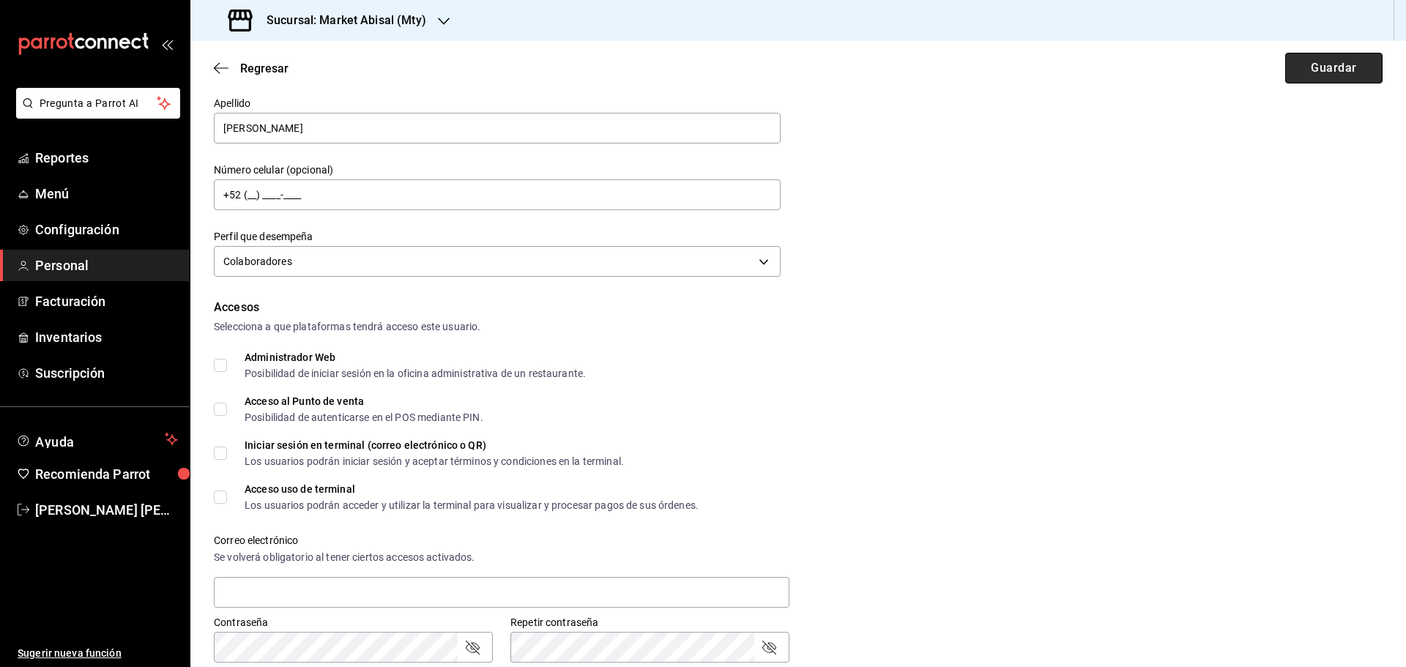
click at [1315, 71] on button "Guardar" at bounding box center [1333, 68] width 97 height 31
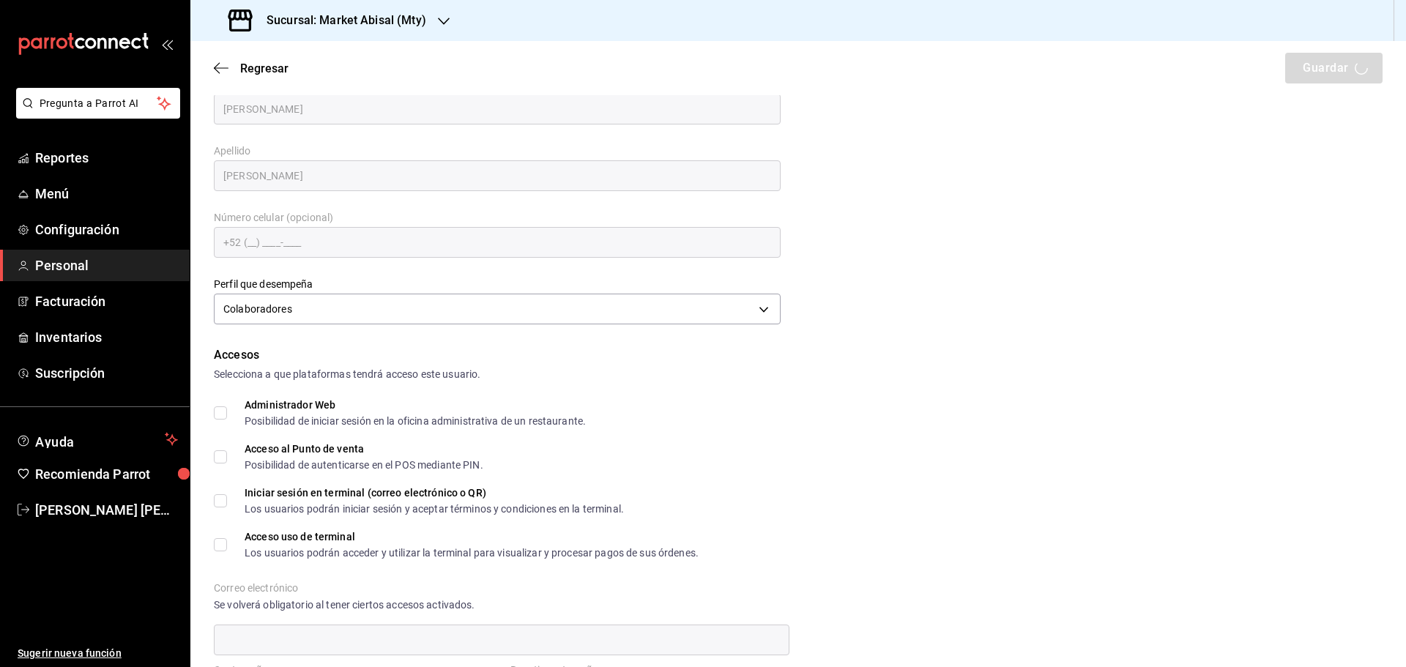
scroll to position [39, 0]
